Goal: Task Accomplishment & Management: Use online tool/utility

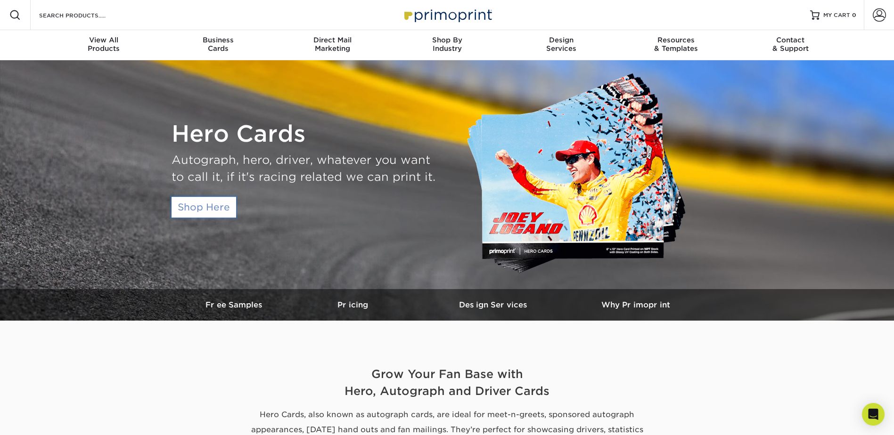
click at [207, 211] on link "Shop Here" at bounding box center [203, 207] width 65 height 21
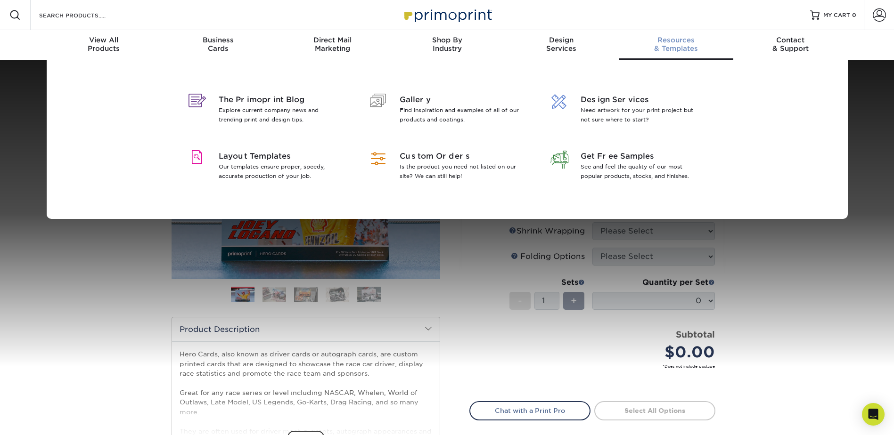
click at [672, 48] on div "Resources & Templates" at bounding box center [675, 44] width 114 height 17
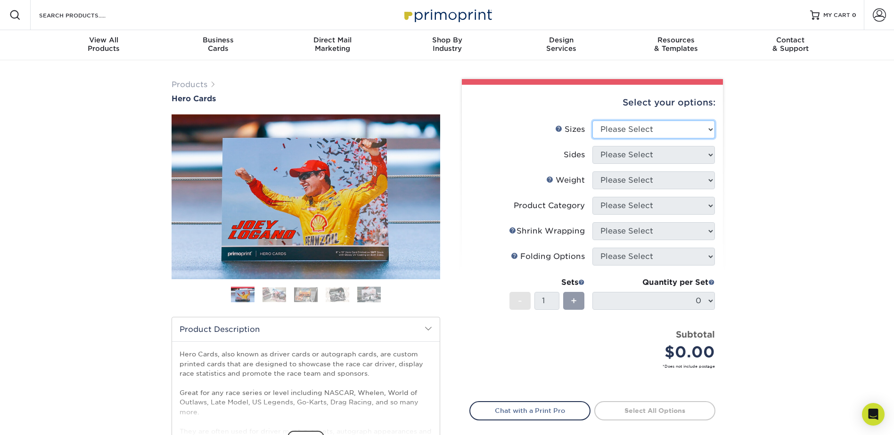
click at [698, 130] on select "Please Select 1.5" x 7" 4" x 6" 5" x 7" 6" x 8" 6" x 8.5" 6" x 9" 7" x 8.5" 7.5…" at bounding box center [653, 130] width 122 height 18
select select "5.00x7.00"
click at [592, 121] on select "Please Select 1.5" x 7" 4" x 6" 5" x 7" 6" x 8" 6" x 8.5" 6" x 9" 7" x 8.5" 7.5…" at bounding box center [653, 130] width 122 height 18
click at [645, 155] on select "Please Select Print Both Sides Print Front Only" at bounding box center [653, 155] width 122 height 18
select select "13abbda7-1d64-4f25-8bb2-c179b224825d"
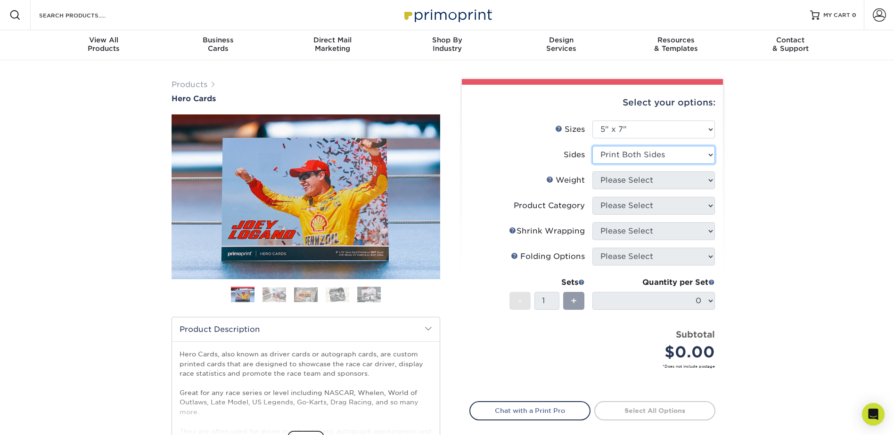
click at [592, 146] on select "Please Select Print Both Sides Print Front Only" at bounding box center [653, 155] width 122 height 18
click at [648, 181] on select "Please Select 14PT 16PT 100LB" at bounding box center [653, 180] width 122 height 18
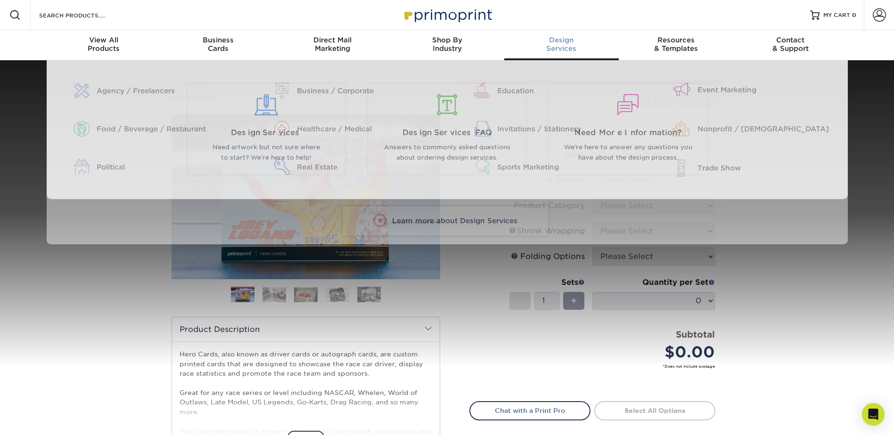
click at [566, 44] on span "Design" at bounding box center [561, 40] width 114 height 8
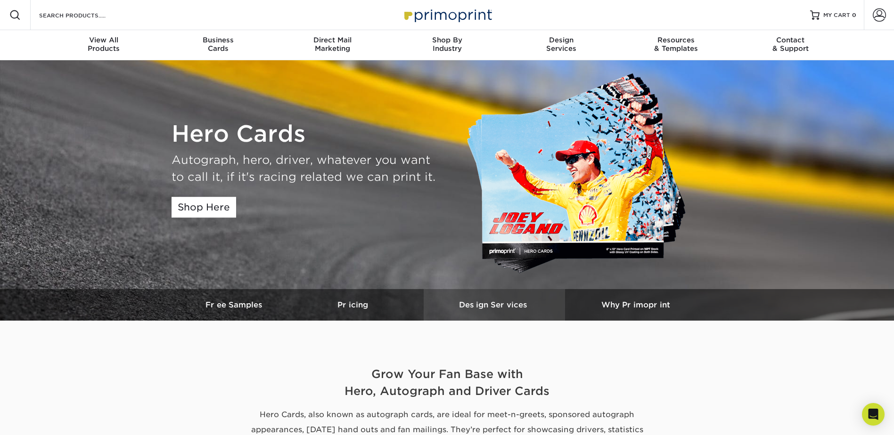
click at [506, 304] on h3 "Design Services" at bounding box center [493, 305] width 141 height 9
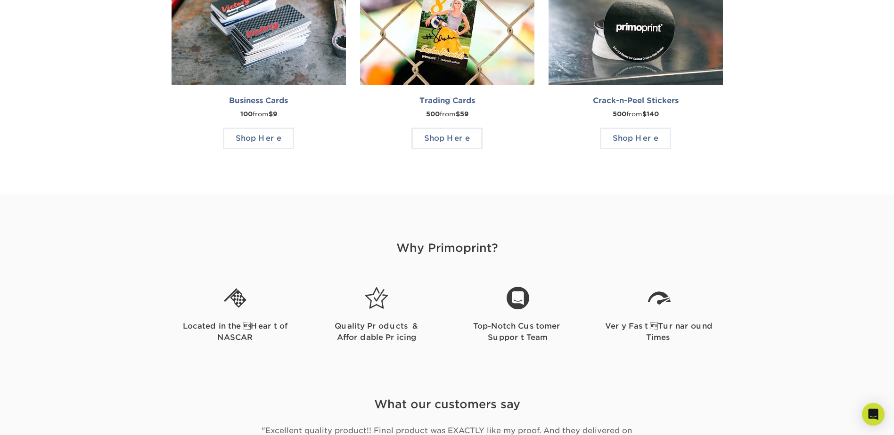
scroll to position [940, 0]
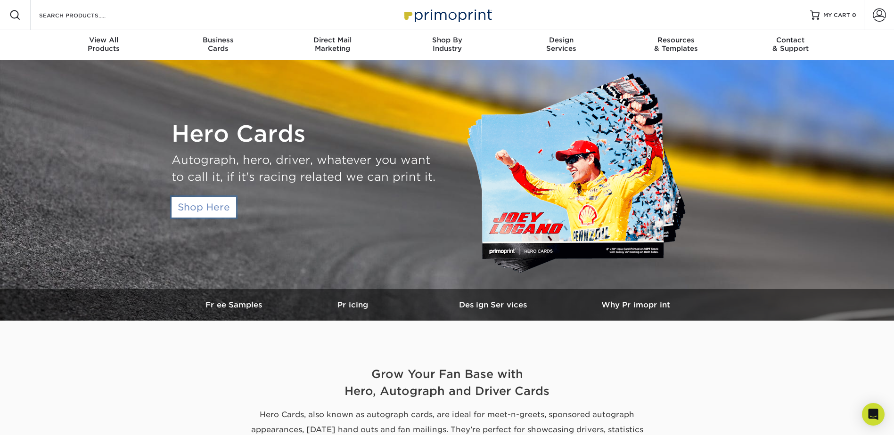
click at [211, 209] on link "Shop Here" at bounding box center [203, 207] width 65 height 21
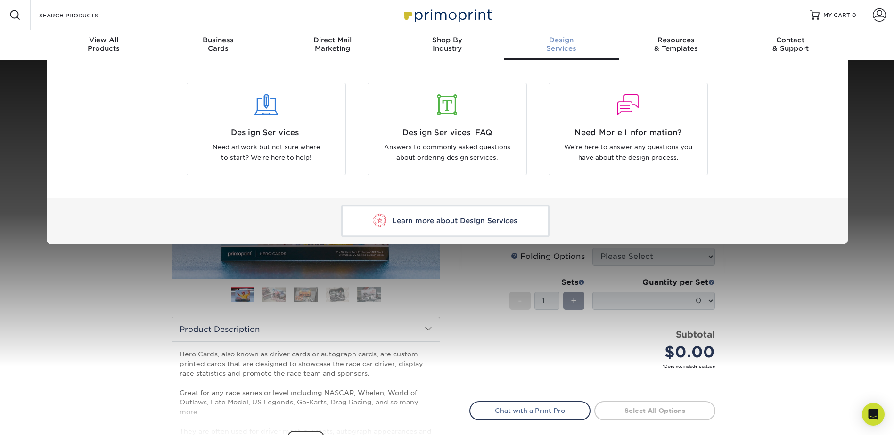
click at [562, 45] on div "Design Services" at bounding box center [561, 44] width 114 height 17
click at [277, 131] on span "Design Services" at bounding box center [266, 132] width 144 height 11
